Goal: Find specific page/section: Find specific page/section

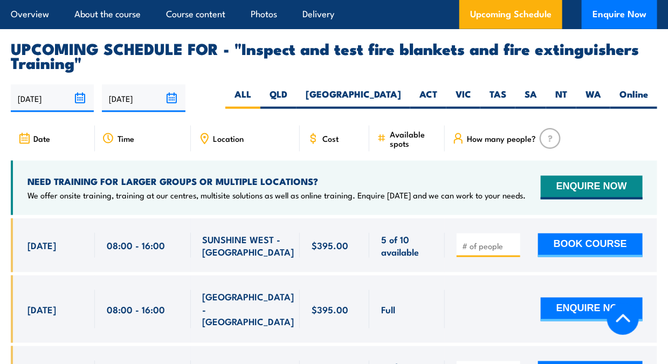
scroll to position [1887, 0]
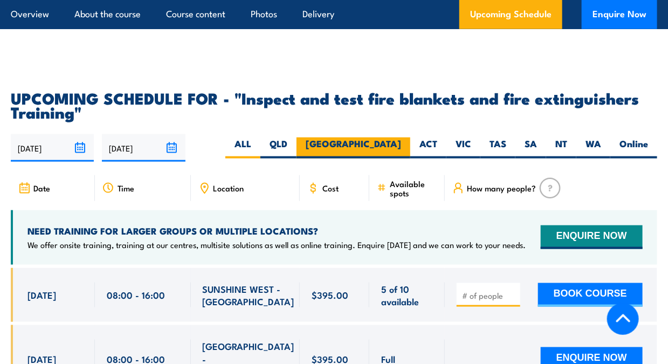
click at [397, 142] on label "[GEOGRAPHIC_DATA]" at bounding box center [354, 148] width 114 height 21
click at [401, 142] on input "[GEOGRAPHIC_DATA]" at bounding box center [404, 141] width 7 height 7
radio input "true"
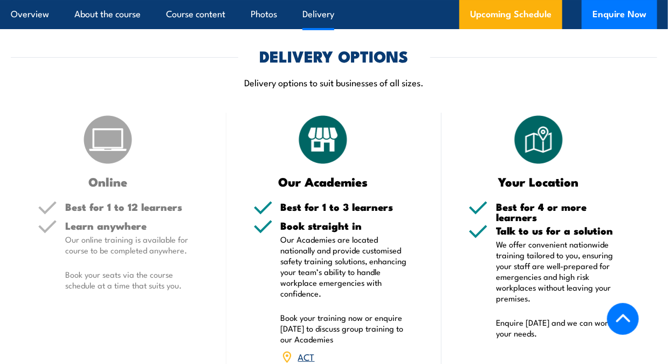
scroll to position [1486, 0]
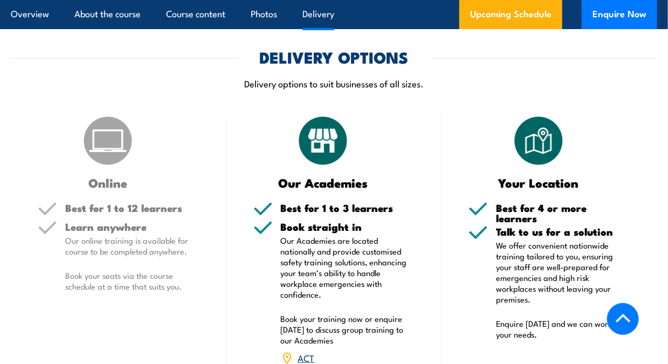
click at [108, 162] on img at bounding box center [108, 141] width 54 height 54
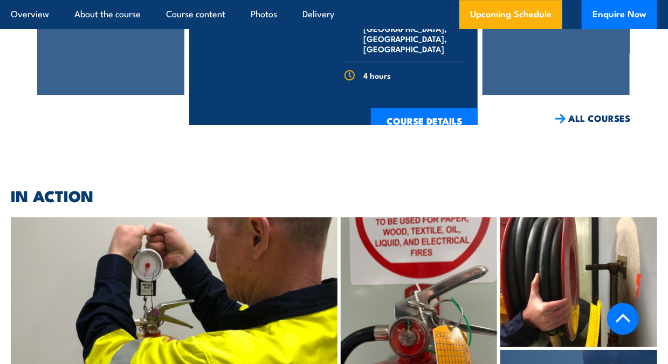
scroll to position [2727, 0]
